Goal: Information Seeking & Learning: Learn about a topic

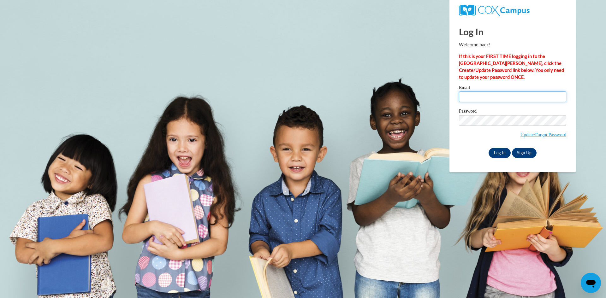
type input "Bevbrown@gmail.com"
click at [494, 151] on input "Log In" at bounding box center [499, 153] width 22 height 10
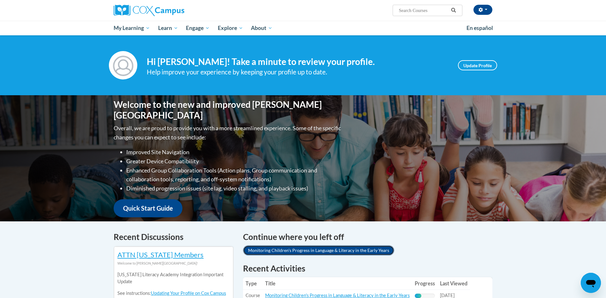
click at [314, 252] on link "Monitoring Children's Progress in Language & Literacy in the Early Years" at bounding box center [318, 250] width 151 height 10
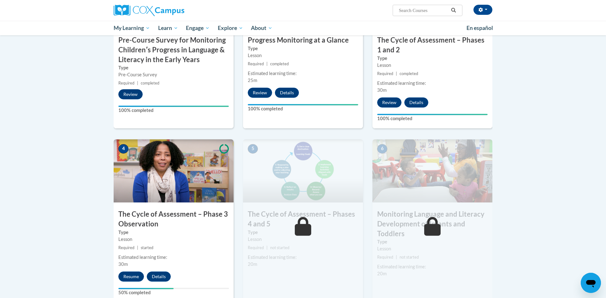
scroll to position [214, 0]
click at [134, 275] on button "Resume" at bounding box center [131, 276] width 26 height 10
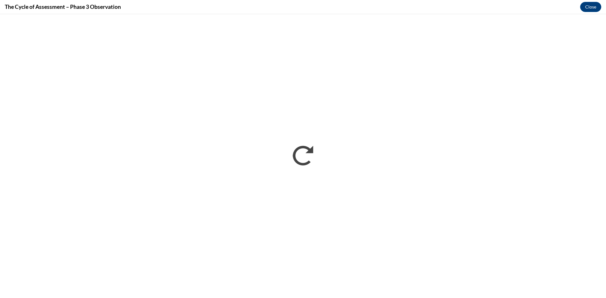
scroll to position [0, 0]
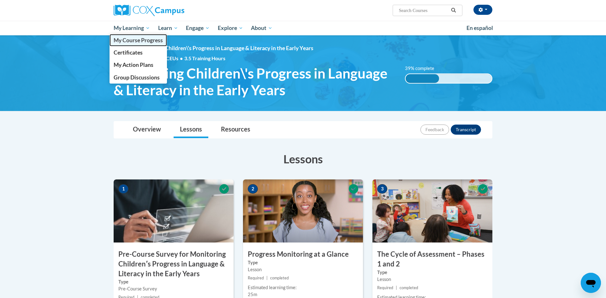
click at [148, 42] on span "My Course Progress" at bounding box center [138, 40] width 49 height 7
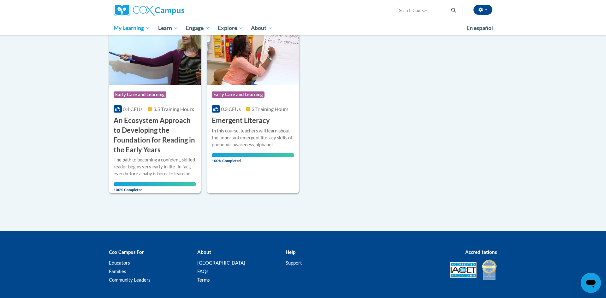
scroll to position [306, 0]
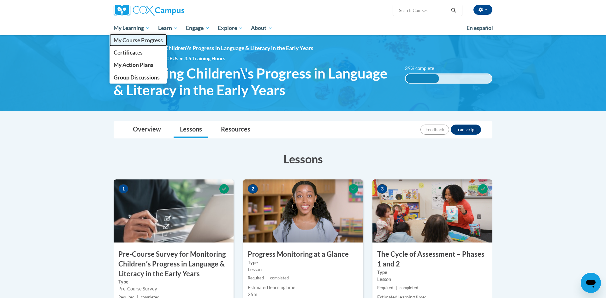
click at [141, 42] on span "My Course Progress" at bounding box center [138, 40] width 49 height 7
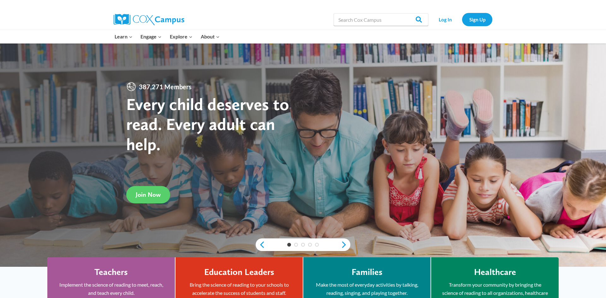
click at [104, 77] on div at bounding box center [303, 156] width 606 height 224
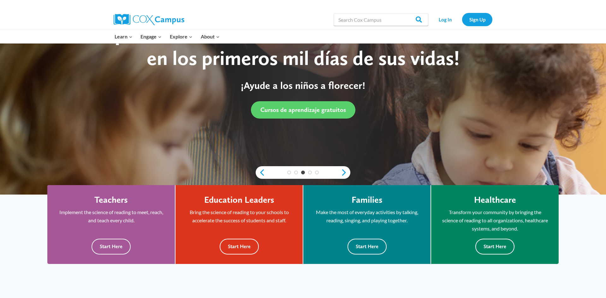
scroll to position [25, 0]
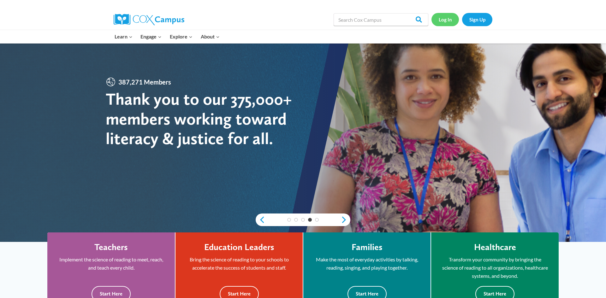
click at [445, 18] on link "Log In" at bounding box center [444, 19] width 27 height 13
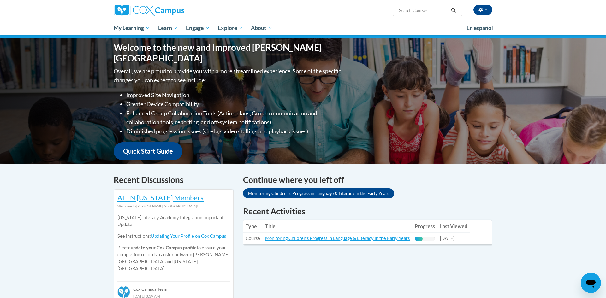
scroll to position [63, 0]
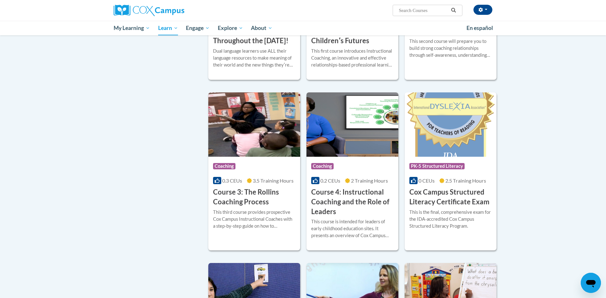
scroll to position [378, 0]
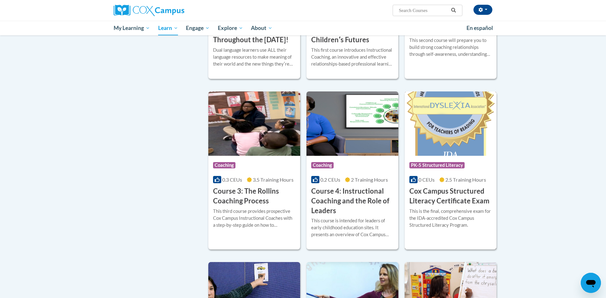
click at [447, 206] on h3 "Cox Campus Structured Literacy Certificate Exam" at bounding box center [450, 196] width 82 height 20
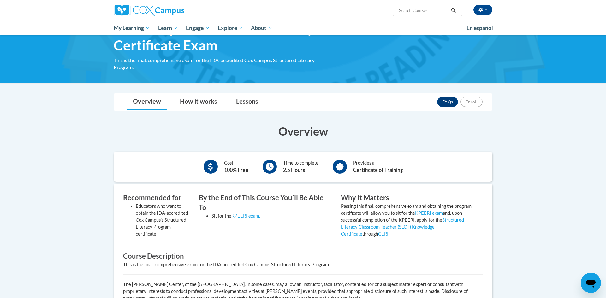
scroll to position [25, 0]
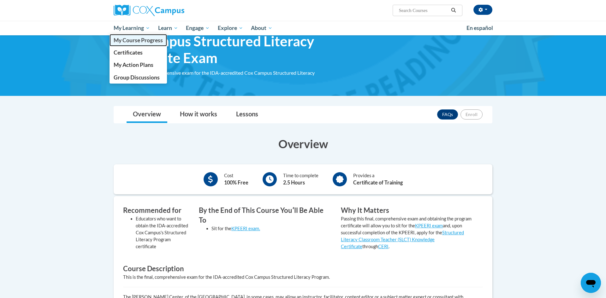
click at [137, 42] on span "My Course Progress" at bounding box center [138, 40] width 49 height 7
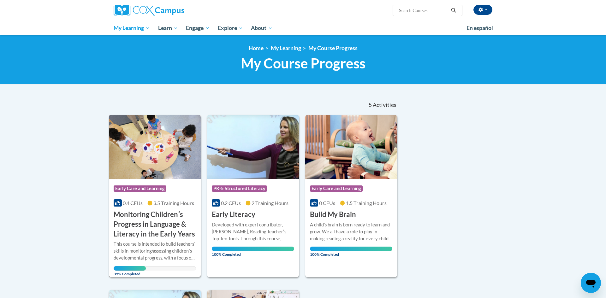
click at [138, 238] on h3 "Monitoring Childrenʹs Progress in Language & Literacy in the Early Years" at bounding box center [155, 224] width 82 height 29
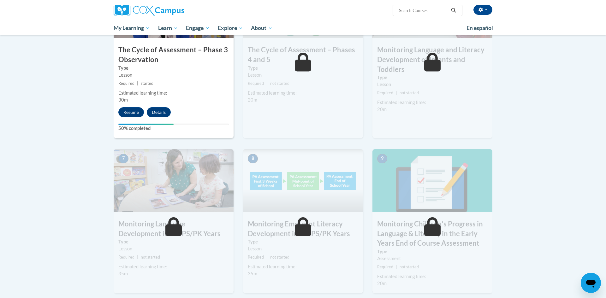
scroll to position [366, 0]
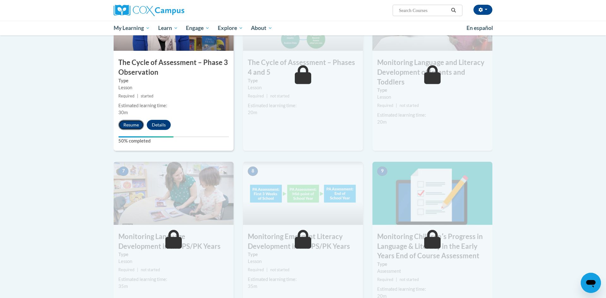
click at [138, 127] on button "Resume" at bounding box center [131, 125] width 26 height 10
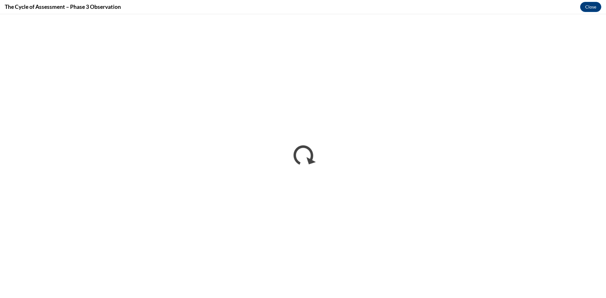
scroll to position [0, 0]
